Goal: Task Accomplishment & Management: Manage account settings

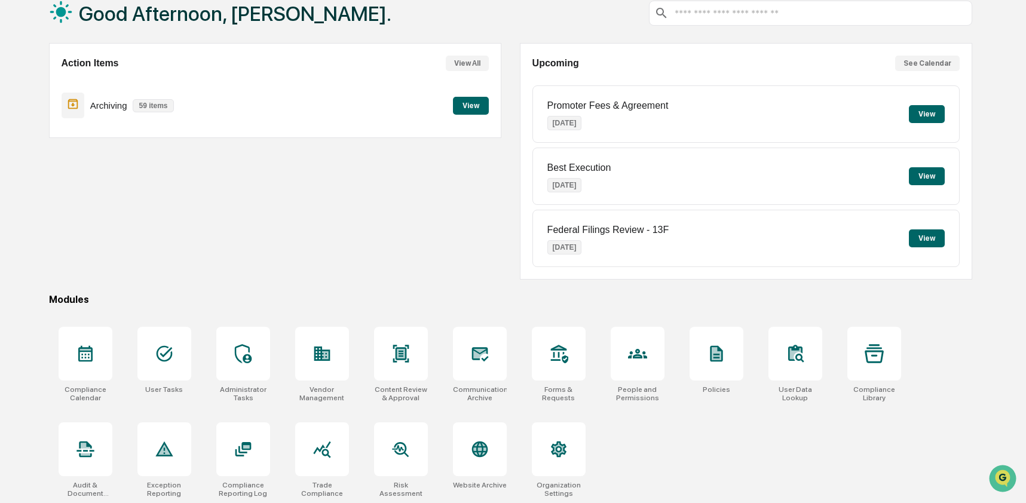
scroll to position [78, 0]
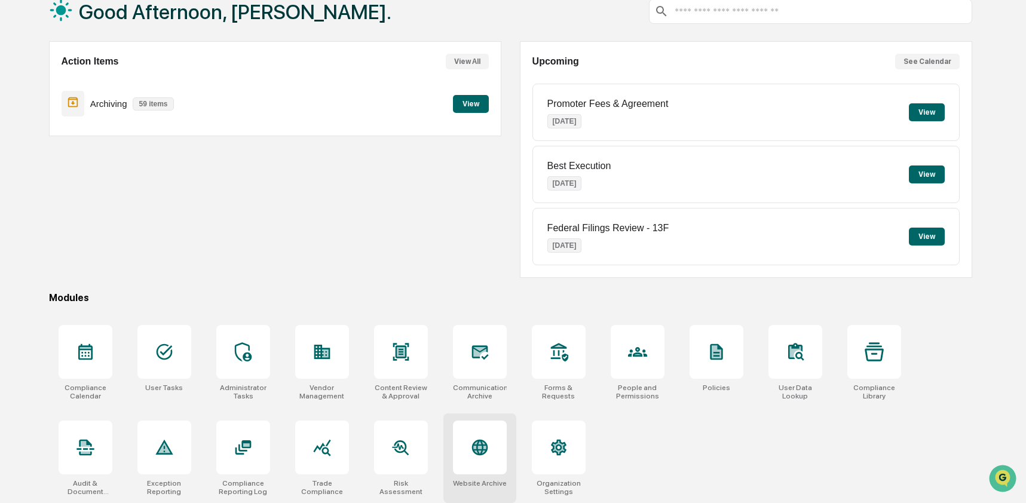
click at [480, 451] on icon at bounding box center [480, 448] width 16 height 16
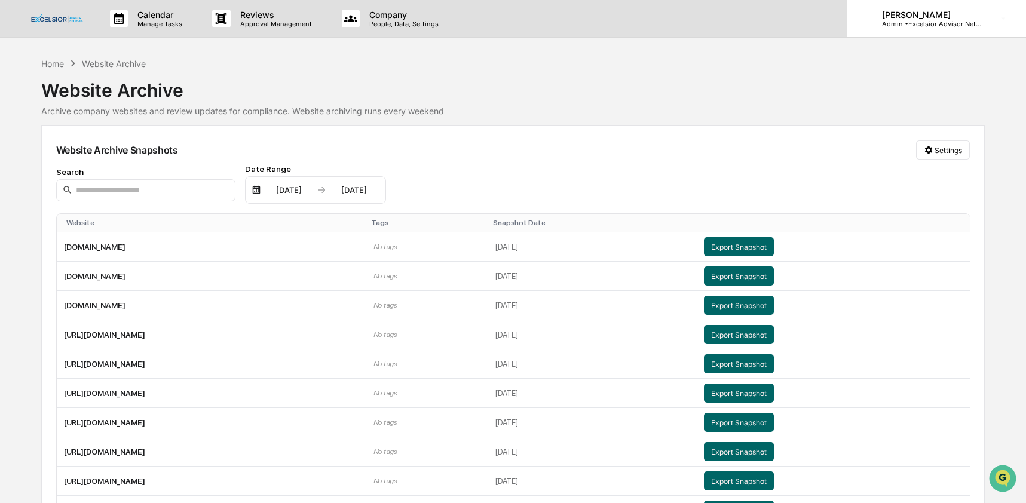
click at [948, 20] on p "Admin • Excelsior Advisor Network" at bounding box center [928, 24] width 111 height 8
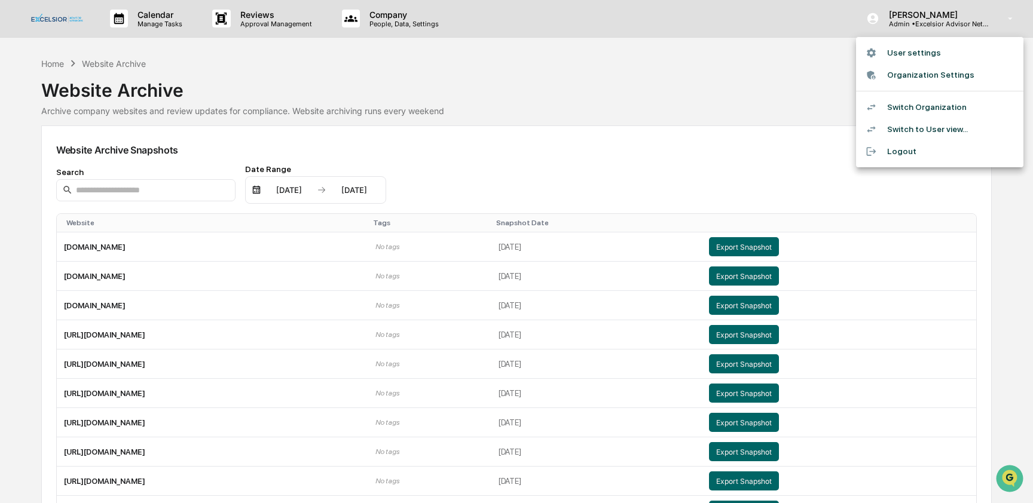
click at [944, 105] on li "Switch Organization" at bounding box center [939, 107] width 167 height 22
